Goal: Information Seeking & Learning: Learn about a topic

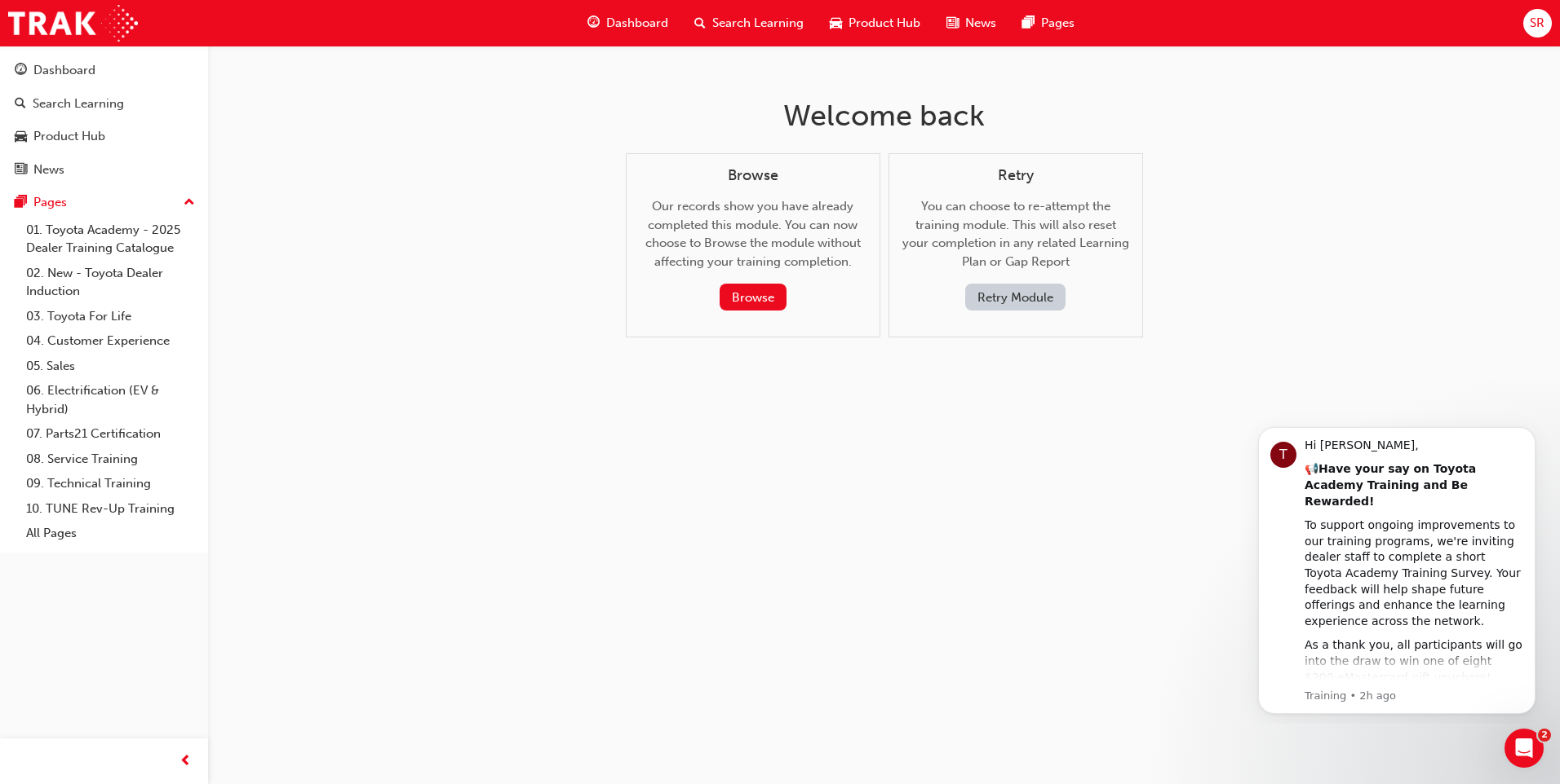
click at [764, 13] on div "Search Learning" at bounding box center [749, 22] width 136 height 33
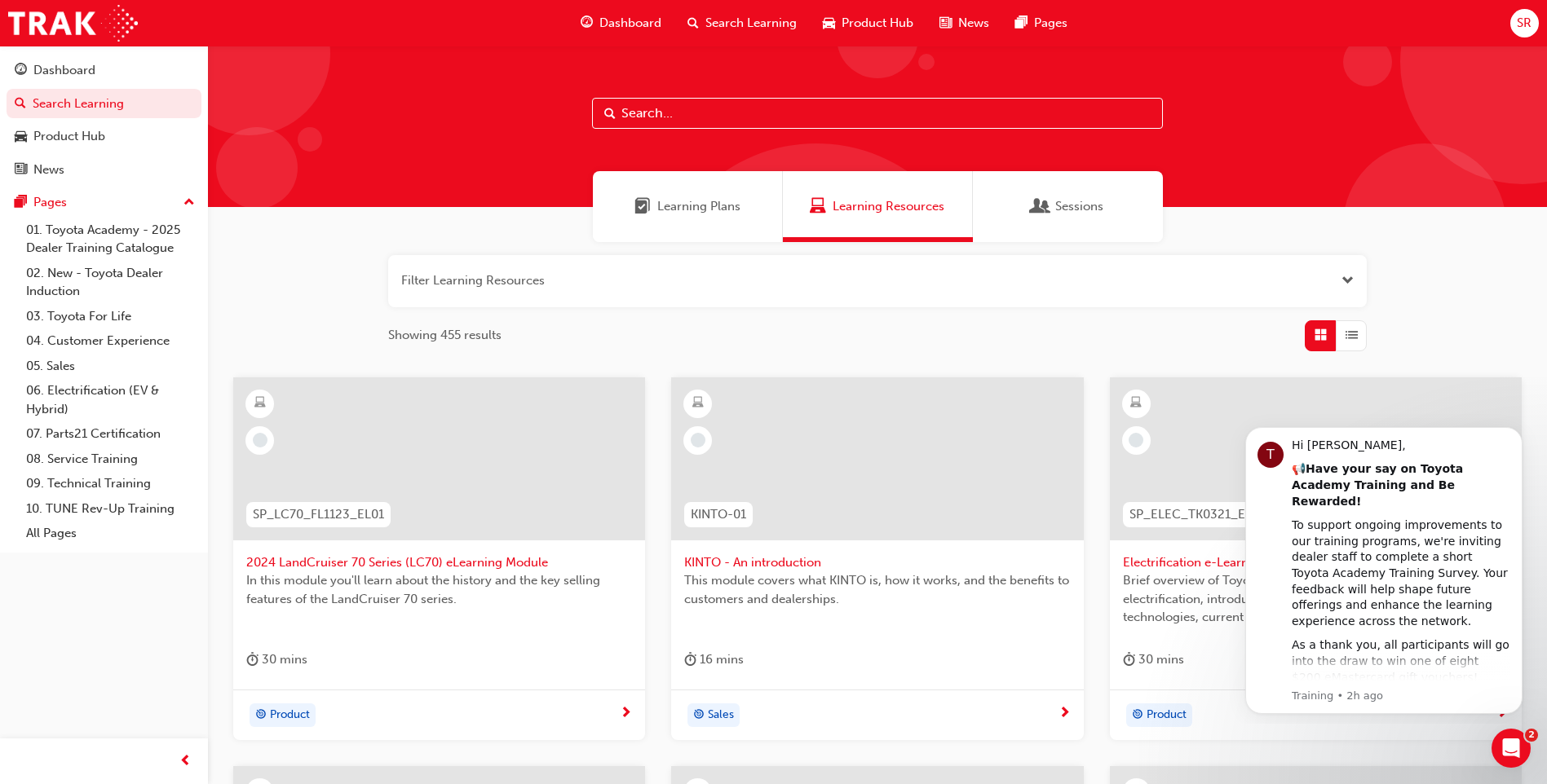
click at [641, 21] on span "Dashboard" at bounding box center [630, 23] width 62 height 19
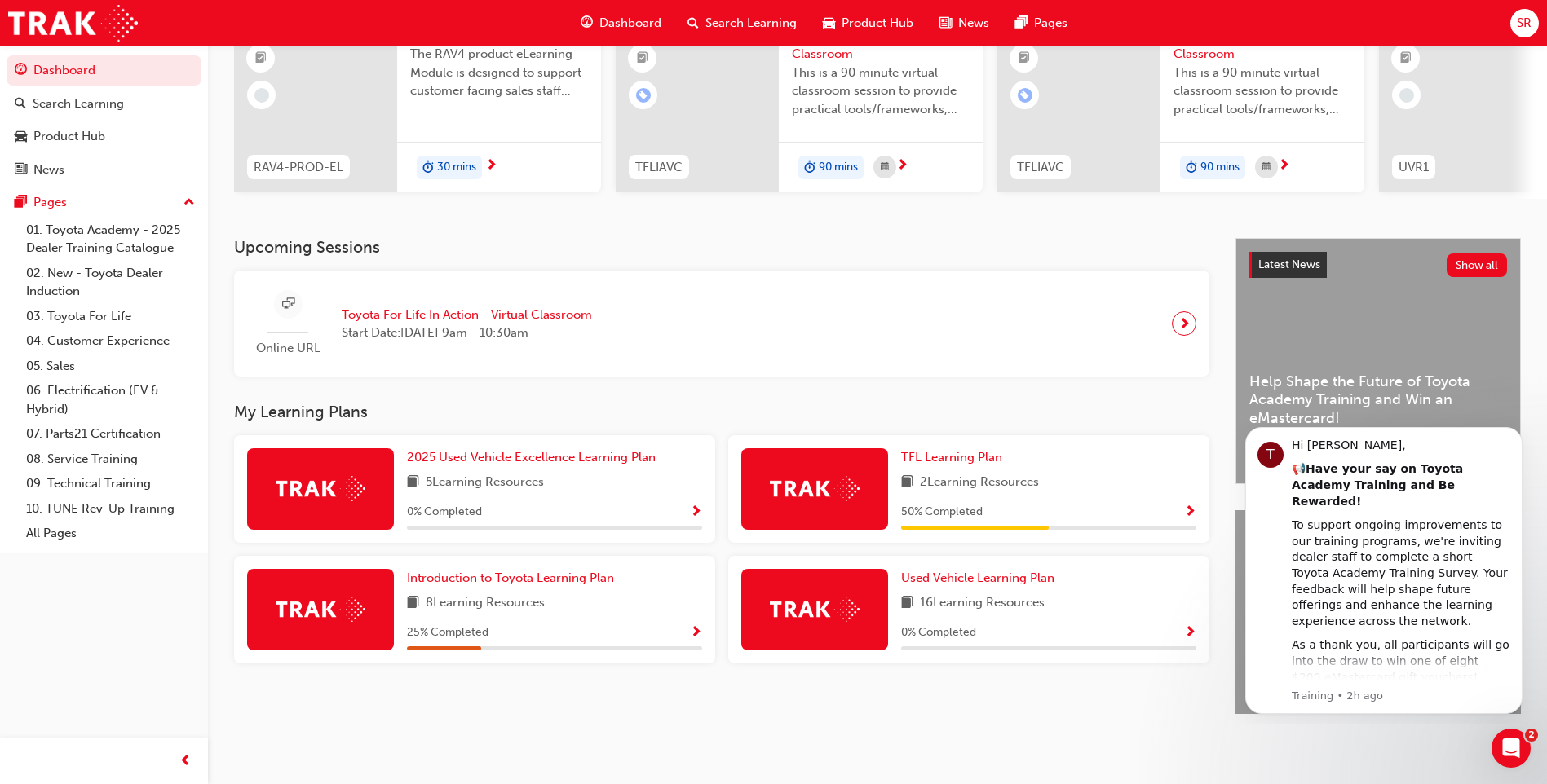
scroll to position [190, 0]
click at [530, 309] on span "Toyota For Life In Action - Virtual Classroom" at bounding box center [467, 315] width 251 height 19
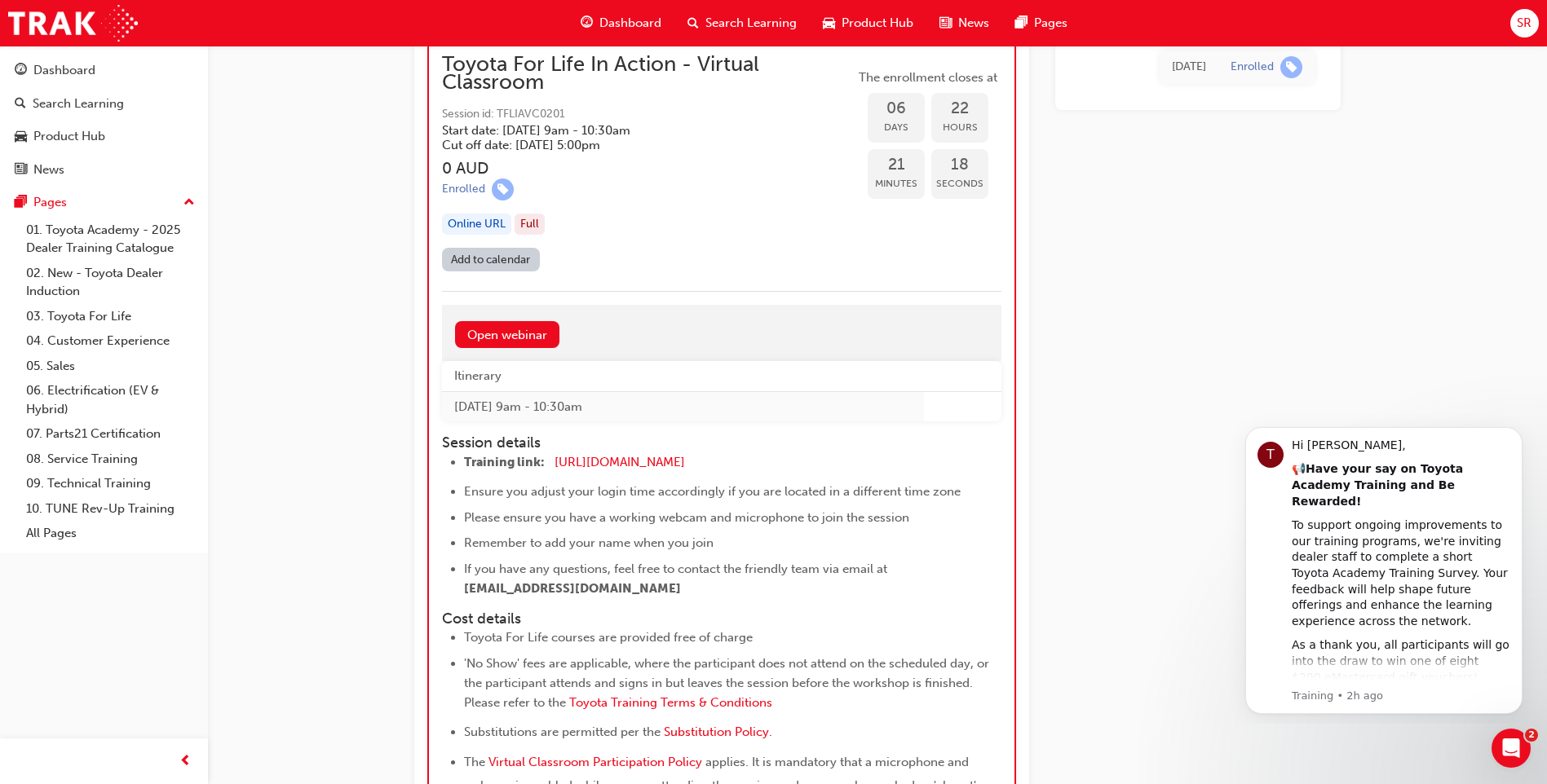
scroll to position [4718, 0]
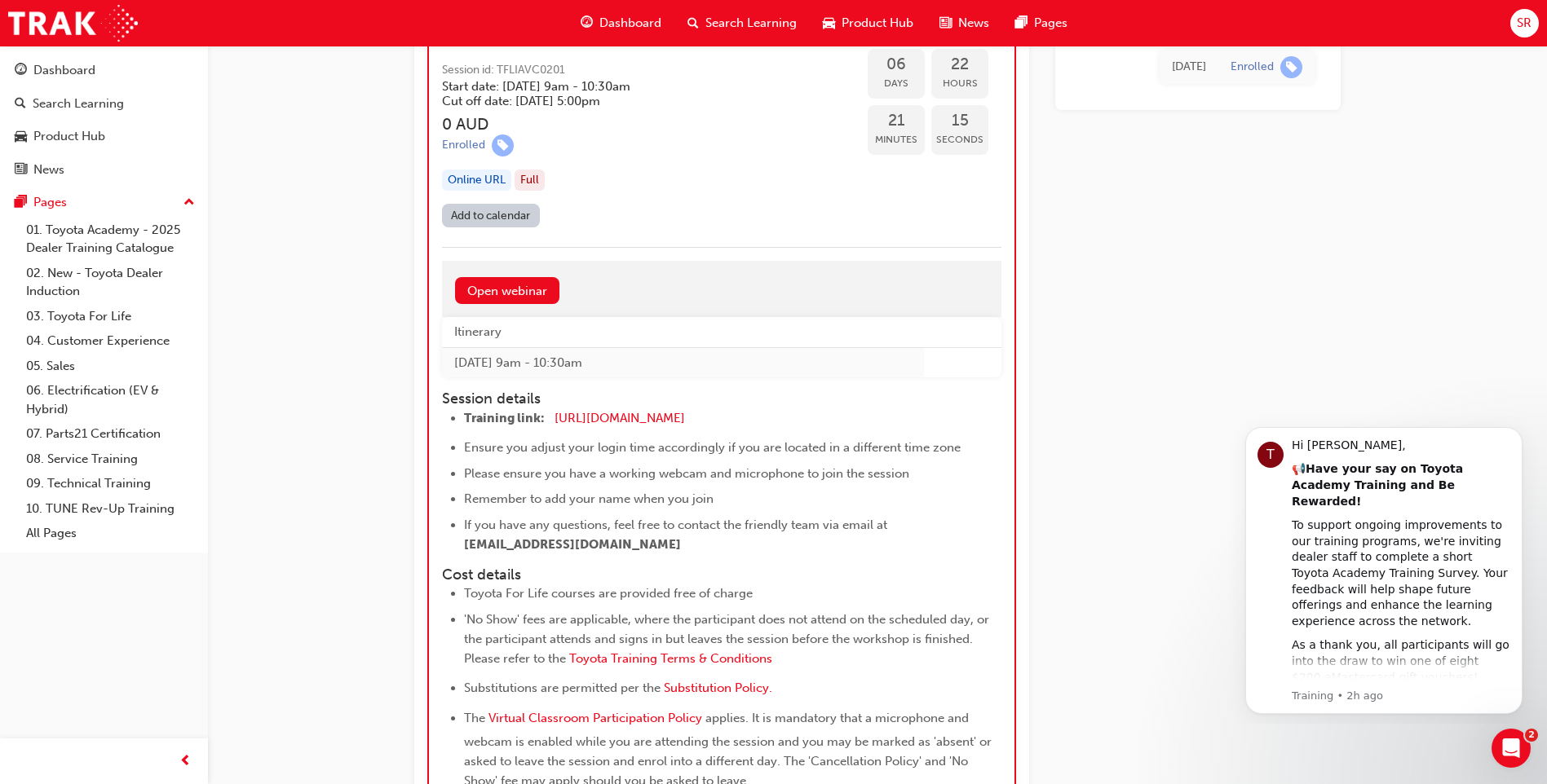
click at [1532, 31] on span "SR" at bounding box center [1524, 23] width 14 height 19
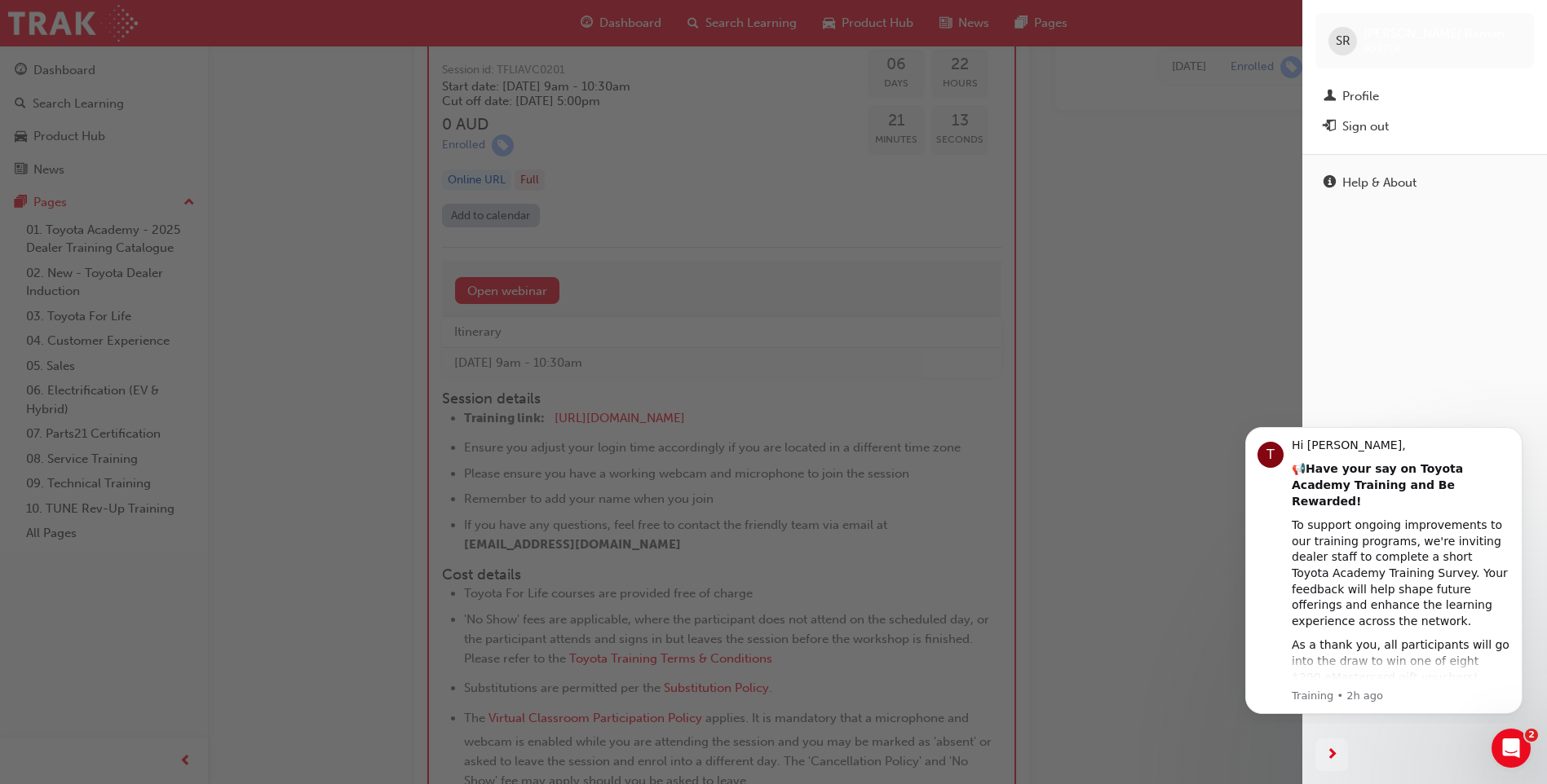
click at [1138, 289] on div "button" at bounding box center [651, 392] width 1303 height 784
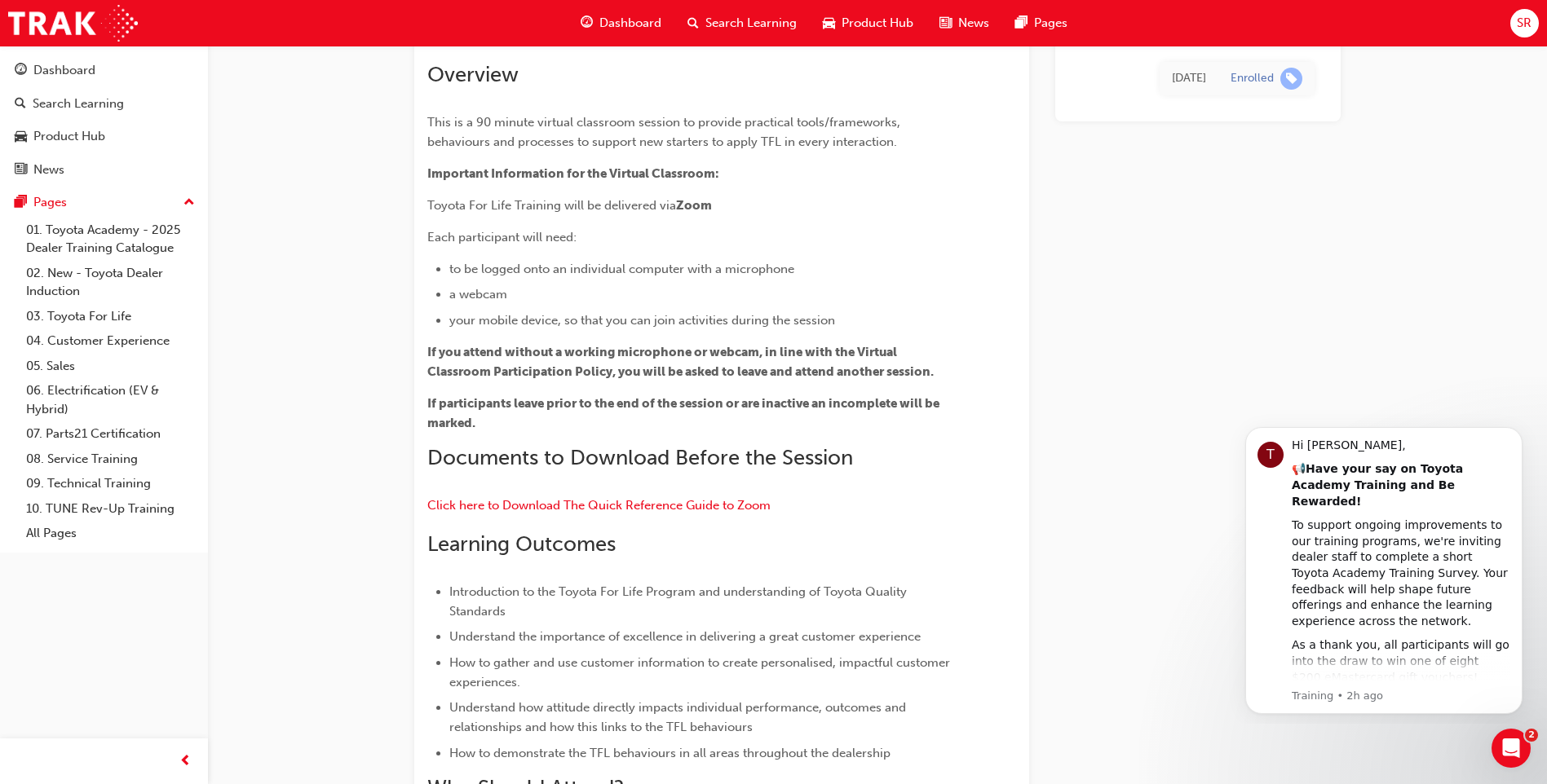
scroll to position [0, 0]
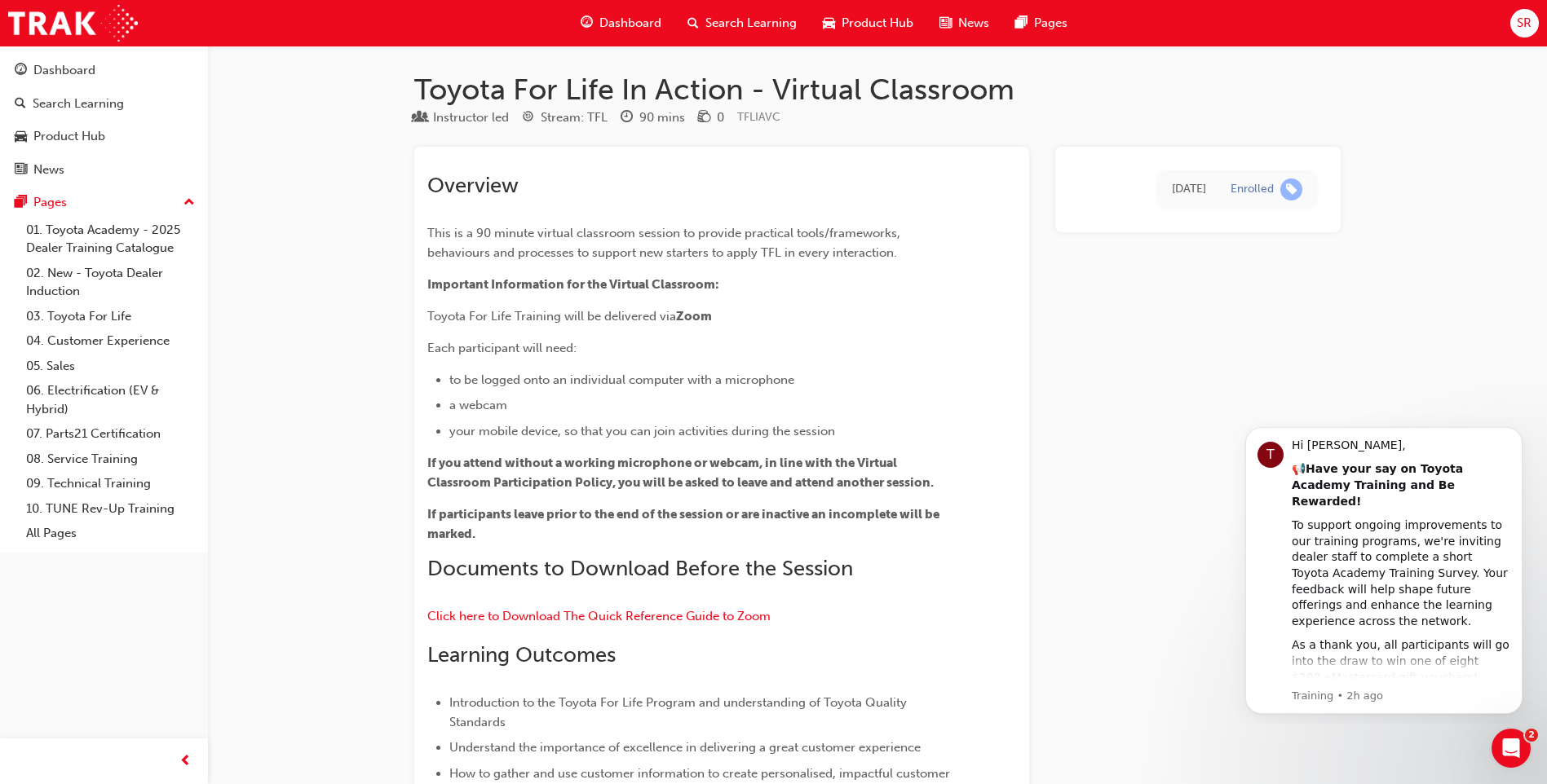
click at [635, 25] on span "Dashboard" at bounding box center [630, 23] width 62 height 19
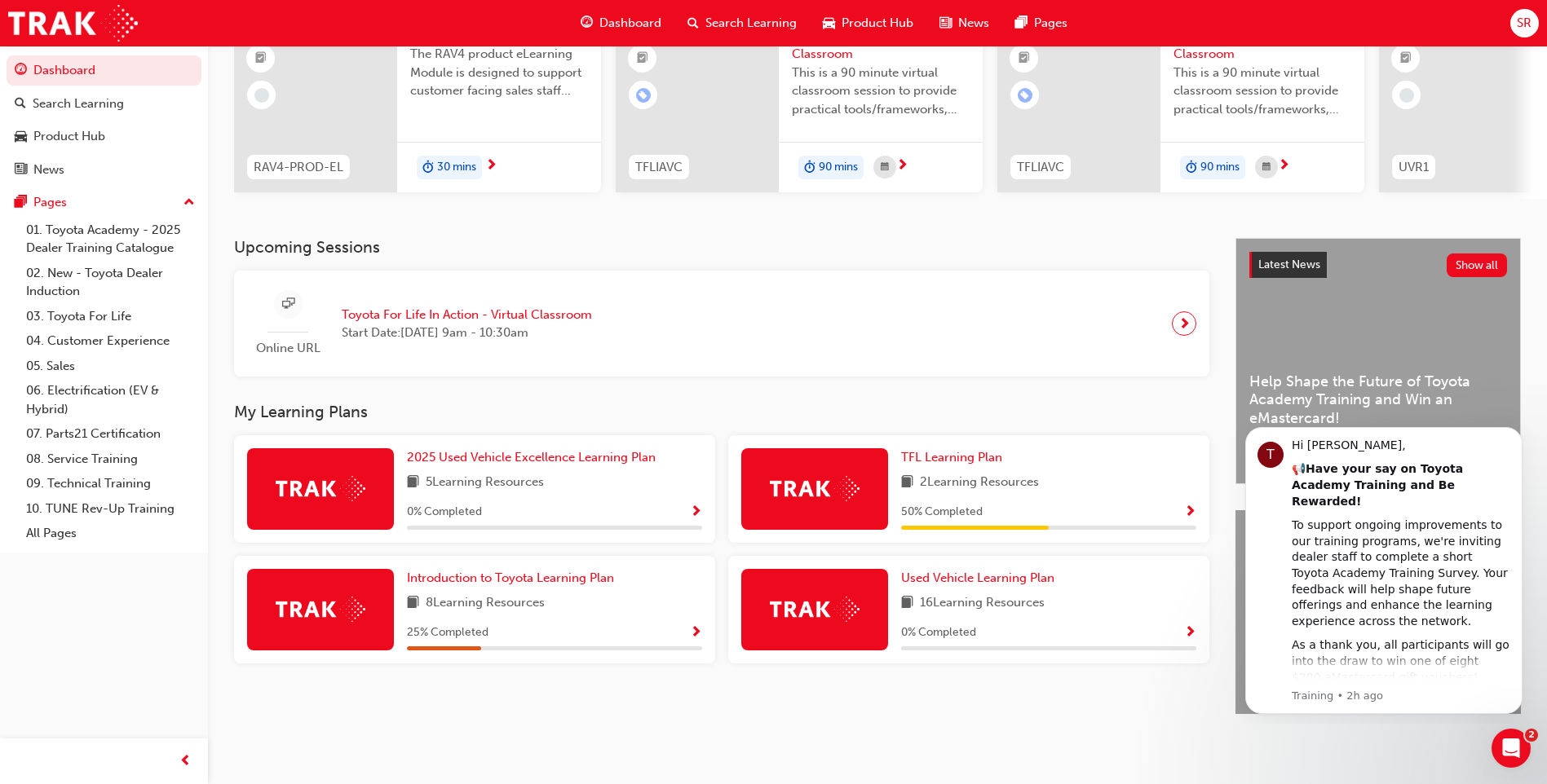
scroll to position [109, 0]
